Goal: Use online tool/utility: Utilize a website feature to perform a specific function

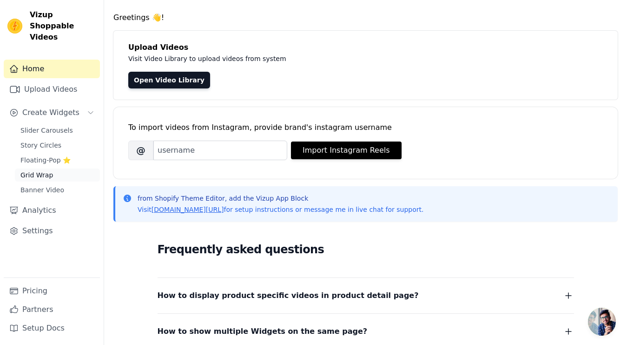
scroll to position [27, 0]
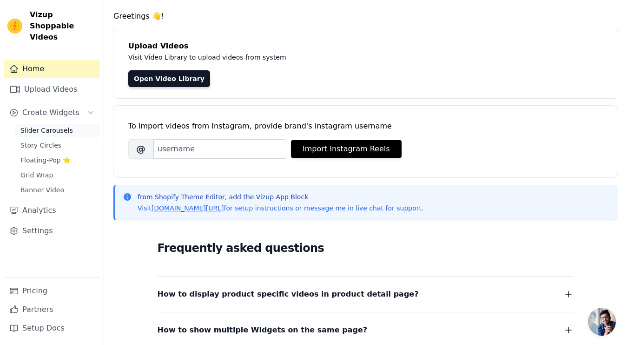
click at [62, 126] on span "Slider Carousels" at bounding box center [46, 130] width 53 height 9
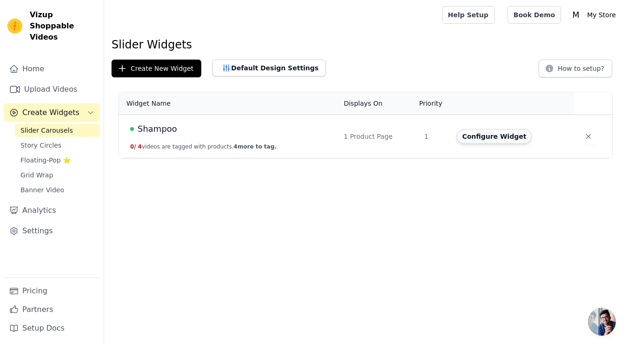
click at [493, 137] on button "Configure Widget" at bounding box center [494, 136] width 75 height 15
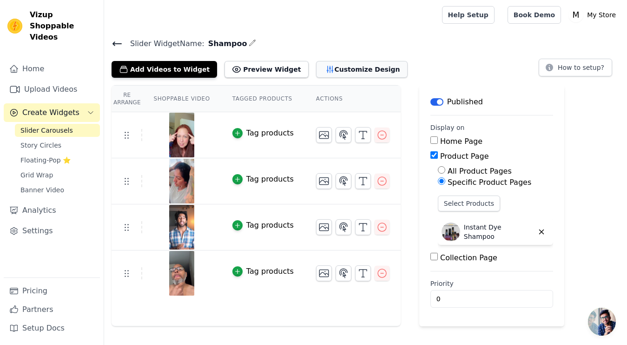
click at [322, 69] on button "Customize Design" at bounding box center [362, 69] width 92 height 17
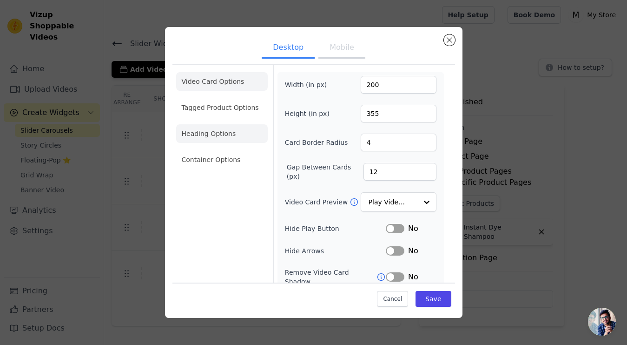
click at [226, 137] on li "Heading Options" at bounding box center [222, 133] width 92 height 19
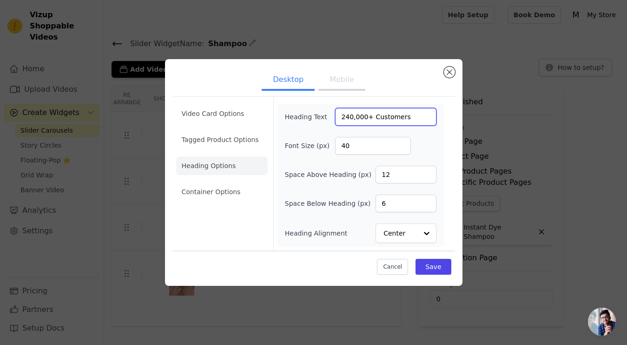
click at [426, 114] on input "240,000+ Customers Reclaimed Their Youthful Look & Confidence" at bounding box center [385, 117] width 101 height 18
click at [410, 117] on input "240,000+ Customers Reclaimed Their Youthful Look & Confidence" at bounding box center [385, 117] width 101 height 18
paste input "Más de 240,000 clientes recuperaron su aspecto juvenil y su confianza"
type input "Más de 240,000 clientes recuperaron su aspecto juvenil y su confianza"
click at [437, 267] on button "Save" at bounding box center [433, 267] width 35 height 16
